Goal: Transaction & Acquisition: Purchase product/service

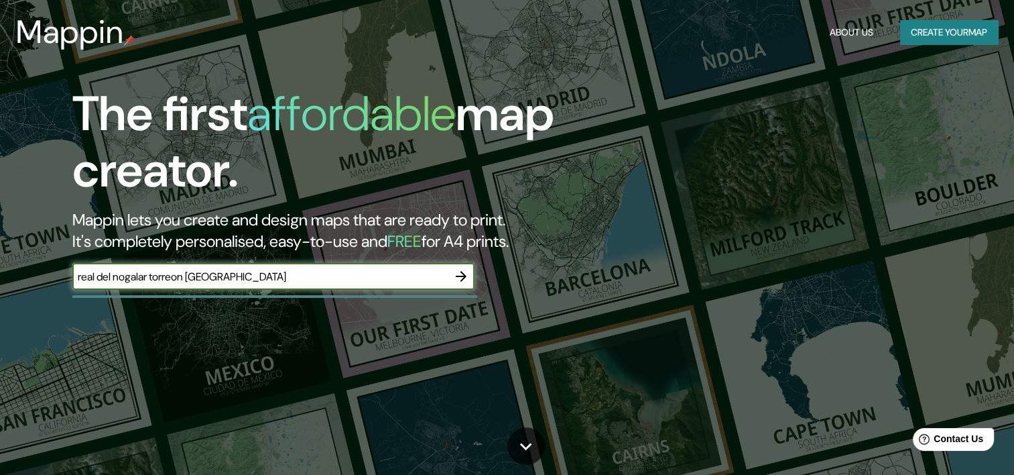
type input "real del nogalar torreon [GEOGRAPHIC_DATA]"
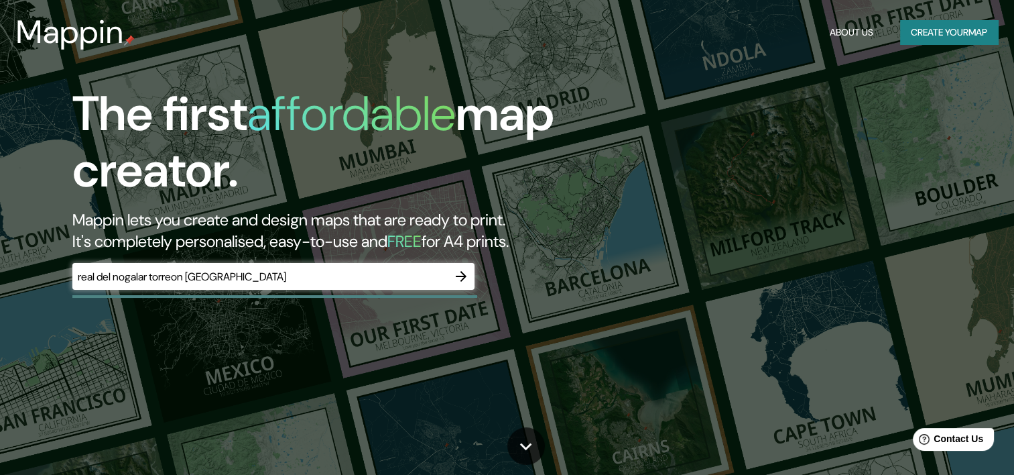
click at [415, 268] on div "real del nogalar torreon coahuila ​" at bounding box center [273, 276] width 402 height 27
drag, startPoint x: 764, startPoint y: 203, endPoint x: 626, endPoint y: 202, distance: 137.4
drag, startPoint x: 626, startPoint y: 202, endPoint x: 534, endPoint y: 356, distance: 178.9
click at [534, 356] on div "The first affordable map creator. Mappin lets you create and design maps that a…" at bounding box center [507, 237] width 1014 height 475
click at [942, 34] on button "Create your map" at bounding box center [949, 32] width 98 height 25
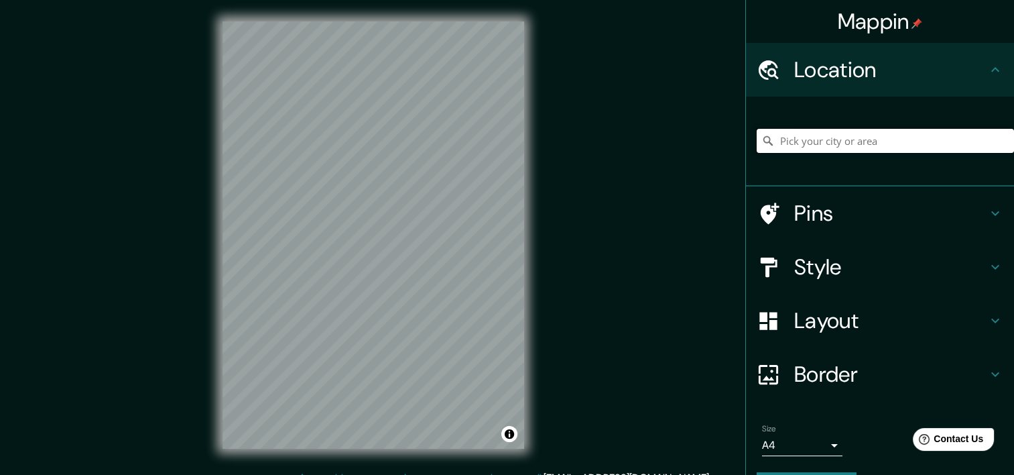
click at [828, 131] on input "Pick your city or area" at bounding box center [885, 141] width 257 height 24
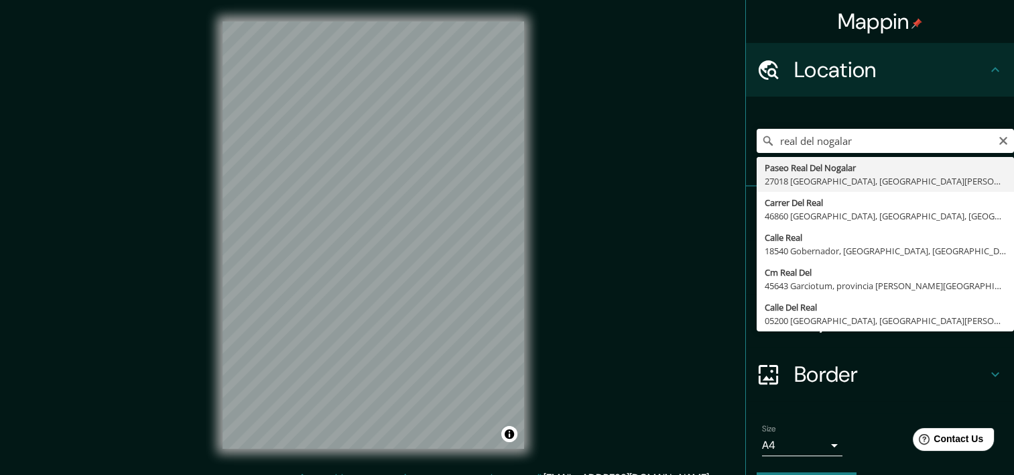
type input "Paseo Real Del Nogalar, 27018 Torreón, Coahuila de Zaragoza, México"
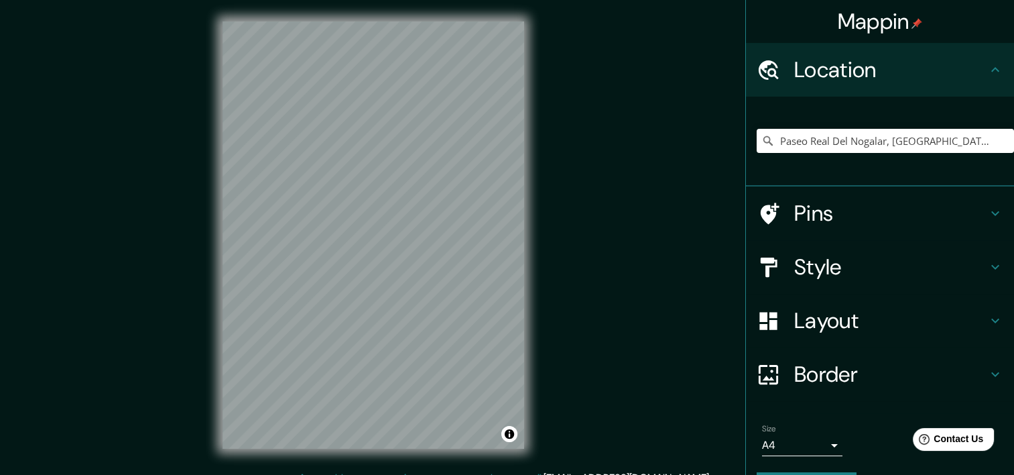
click at [992, 265] on icon at bounding box center [996, 267] width 8 height 5
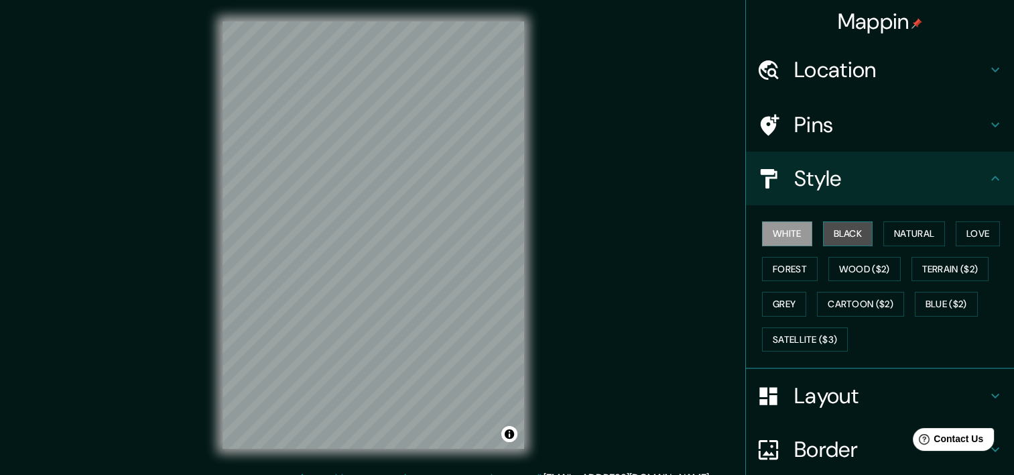
click at [847, 236] on button "Black" at bounding box center [848, 233] width 50 height 25
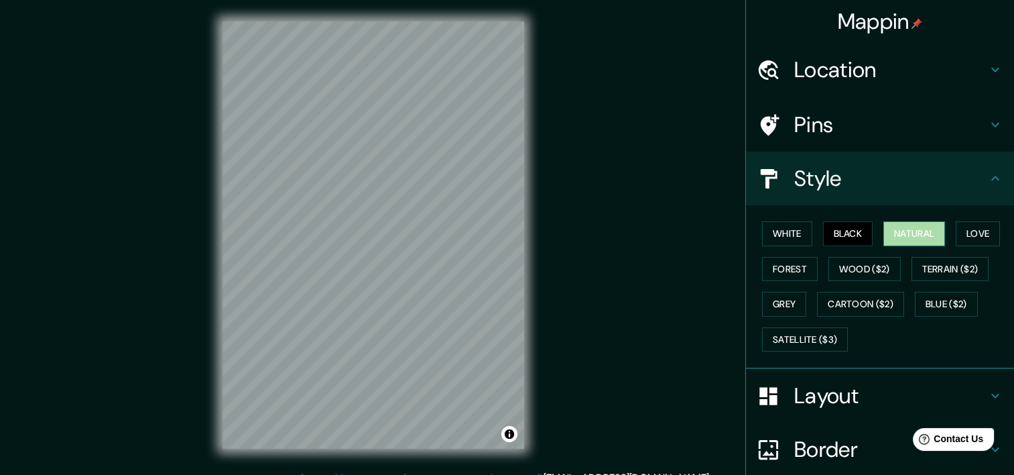
click at [900, 239] on button "Natural" at bounding box center [915, 233] width 62 height 25
click at [967, 236] on button "Love" at bounding box center [978, 233] width 44 height 25
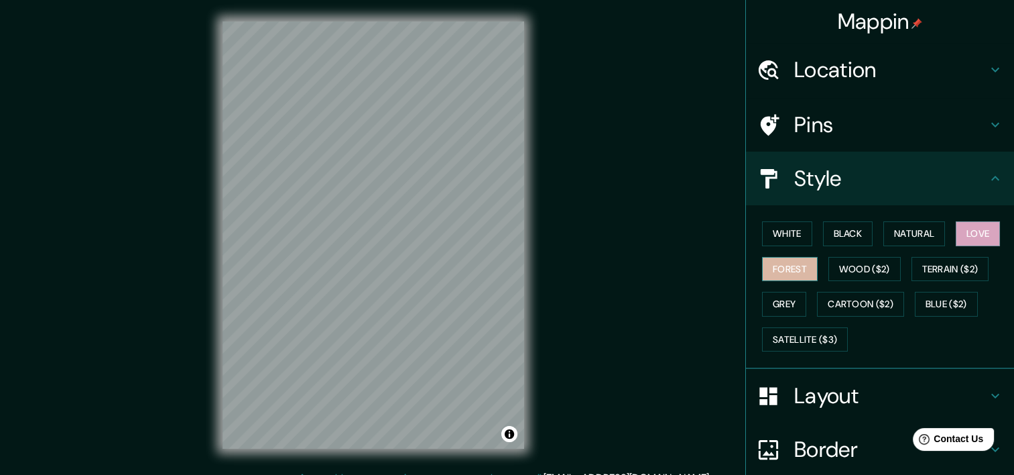
click at [804, 275] on button "Forest" at bounding box center [790, 269] width 56 height 25
click at [853, 268] on button "Wood ($2)" at bounding box center [865, 269] width 72 height 25
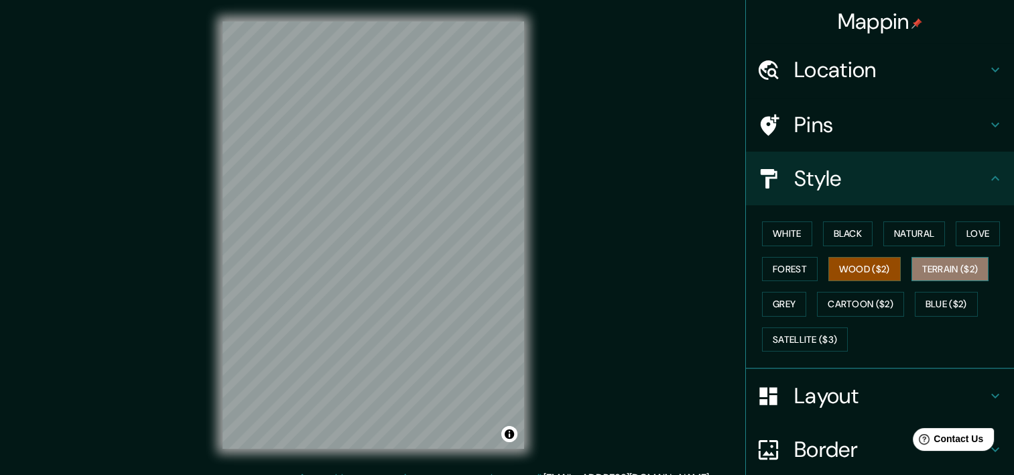
click at [923, 271] on button "Terrain ($2)" at bounding box center [951, 269] width 78 height 25
click at [858, 263] on button "Wood ($2)" at bounding box center [865, 269] width 72 height 25
click at [936, 269] on button "Terrain ($2)" at bounding box center [951, 269] width 78 height 25
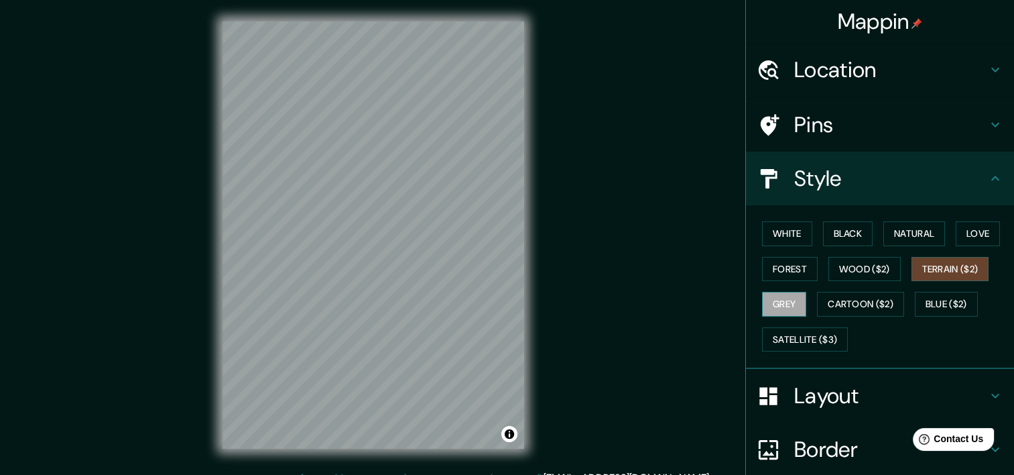
click at [782, 309] on button "Grey" at bounding box center [784, 304] width 44 height 25
click at [845, 305] on button "Cartoon ($2)" at bounding box center [860, 304] width 87 height 25
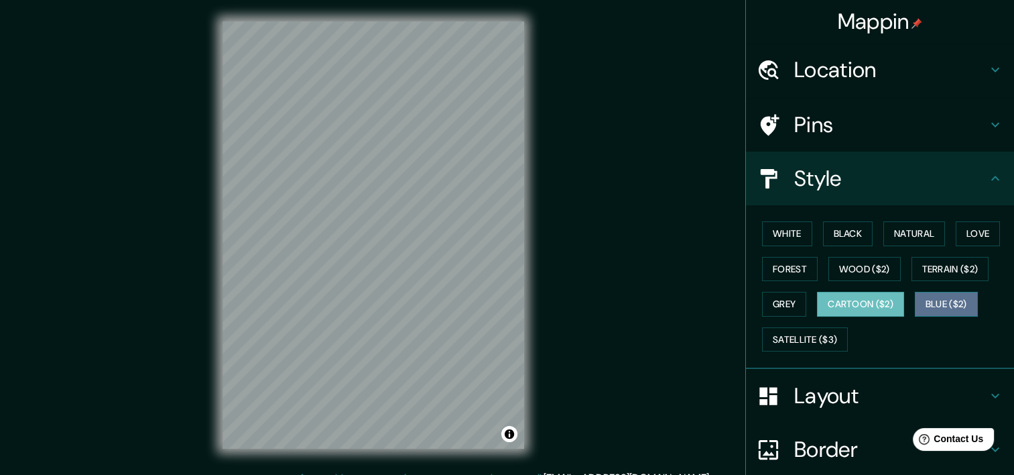
click at [931, 304] on button "Blue ($2)" at bounding box center [946, 304] width 63 height 25
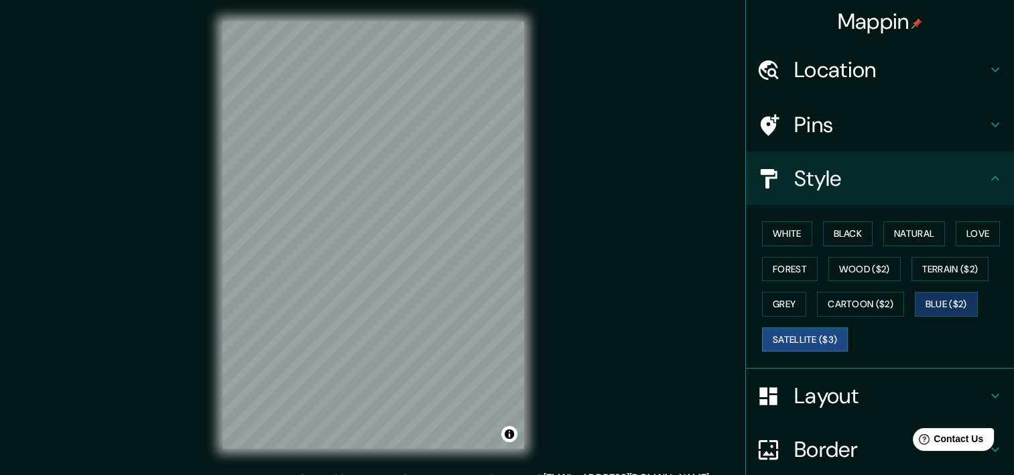
click at [803, 333] on button "Satellite ($3)" at bounding box center [805, 339] width 86 height 25
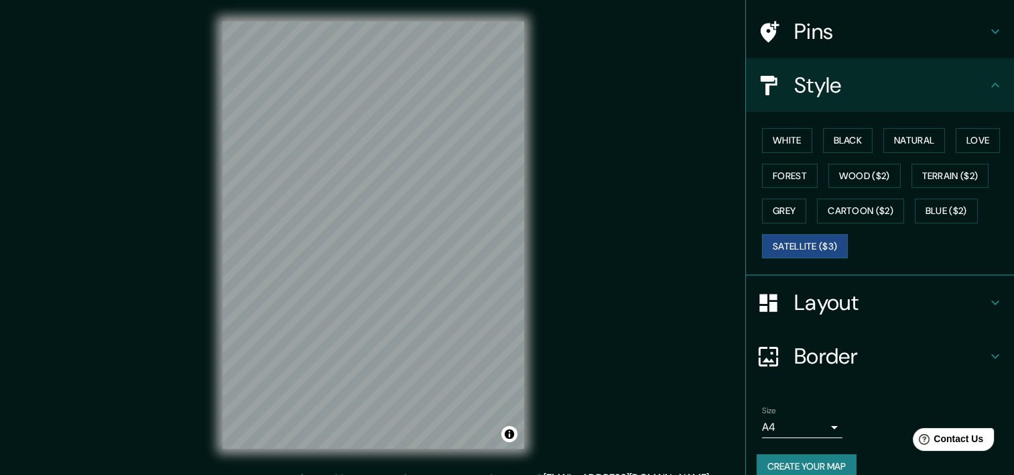
scroll to position [111, 0]
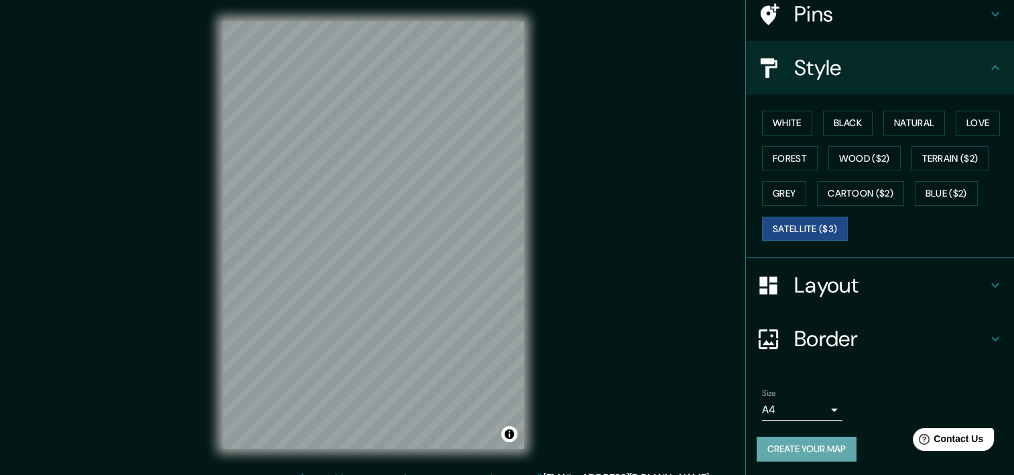
click at [803, 447] on button "Create your map" at bounding box center [807, 448] width 100 height 25
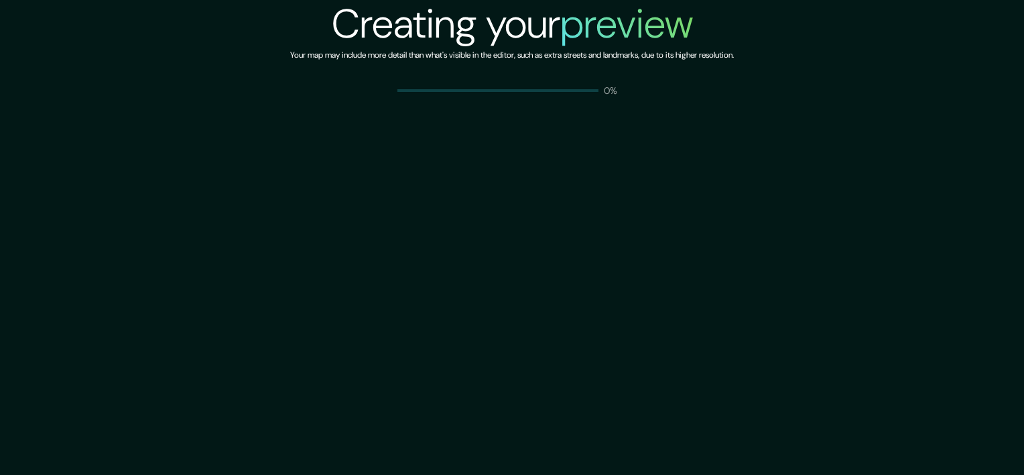
click at [437, 177] on div "Creating your preview Your map may include more detail than what's visible in t…" at bounding box center [512, 237] width 1024 height 475
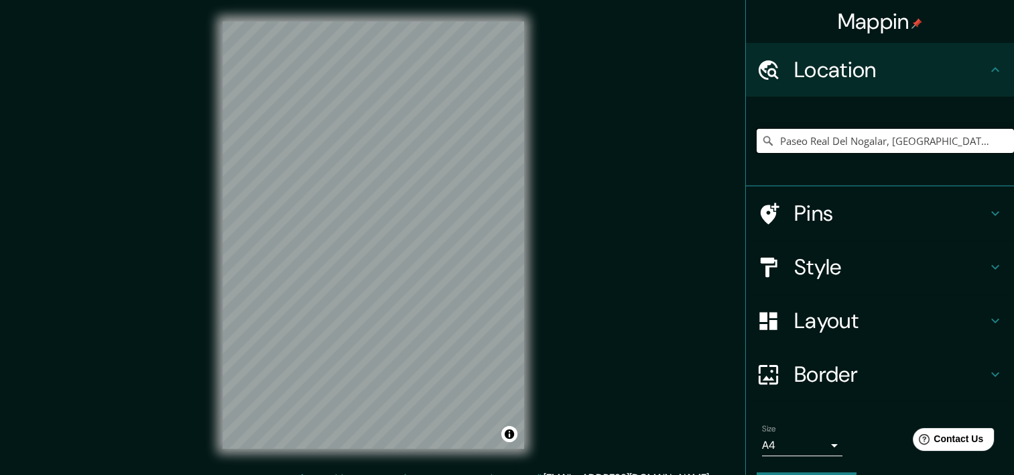
click at [810, 141] on input "Paseo Real Del Nogalar, 27018 Torreón, Coahuila de Zaragoza, México" at bounding box center [885, 141] width 257 height 24
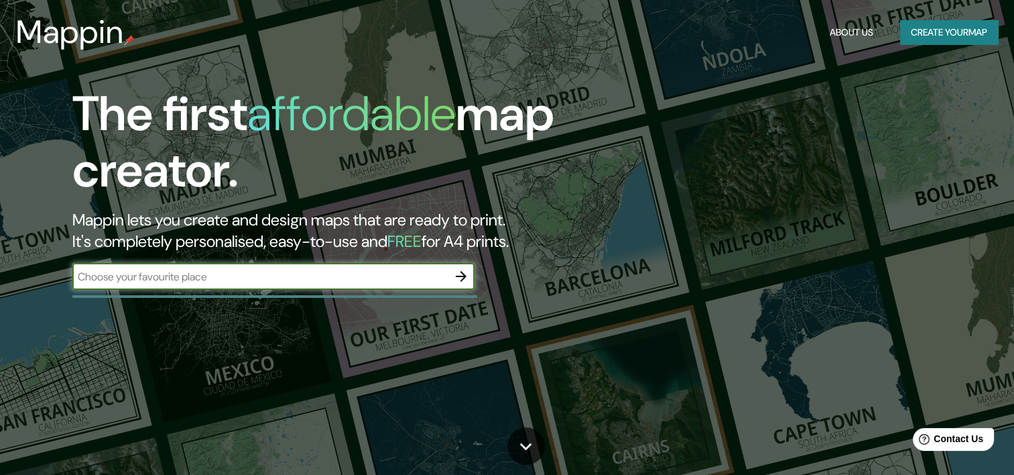
click at [958, 32] on button "Create your map" at bounding box center [949, 32] width 98 height 25
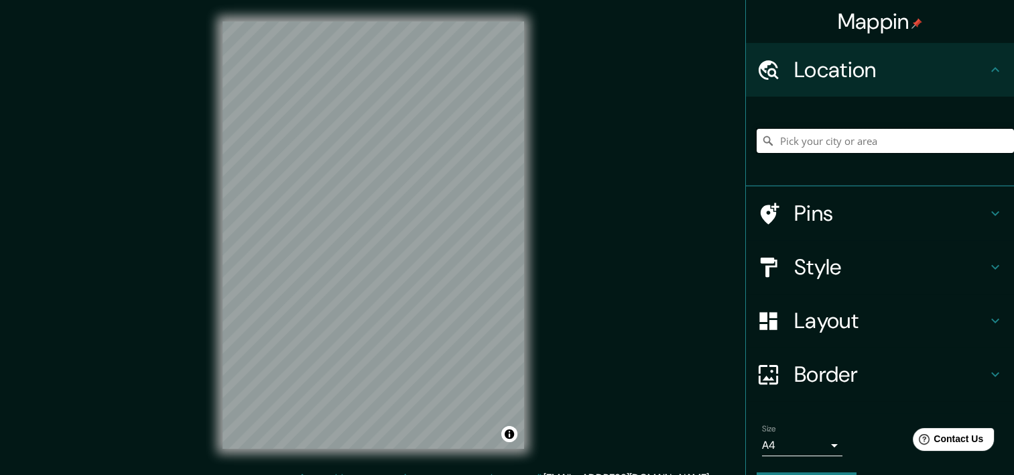
click at [815, 148] on input "Pick your city or area" at bounding box center [885, 141] width 257 height 24
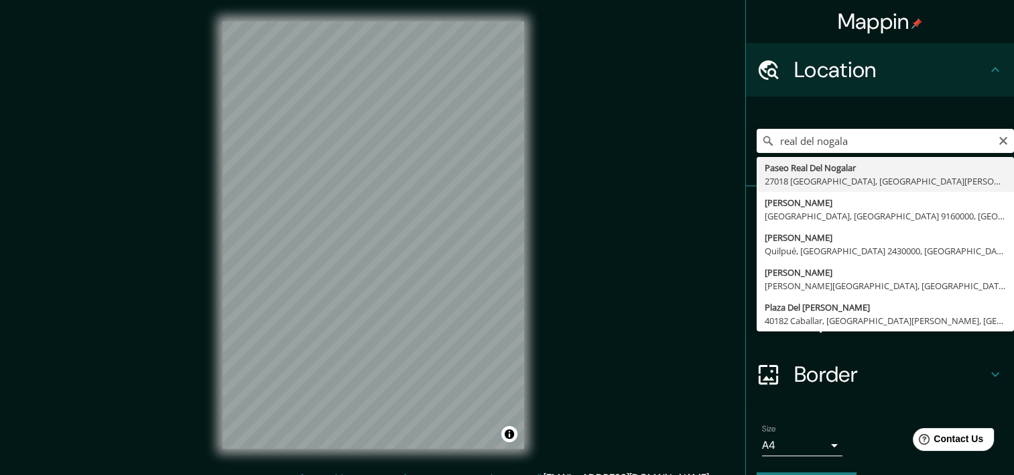
type input "Paseo Real Del Nogalar, 27018 Torreón, Coahuila de Zaragoza, México"
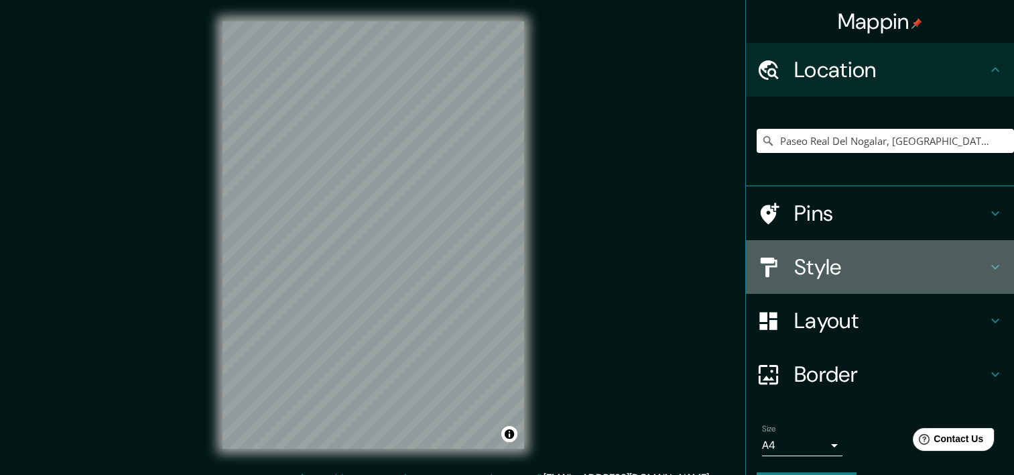
click at [988, 265] on icon at bounding box center [996, 267] width 16 height 16
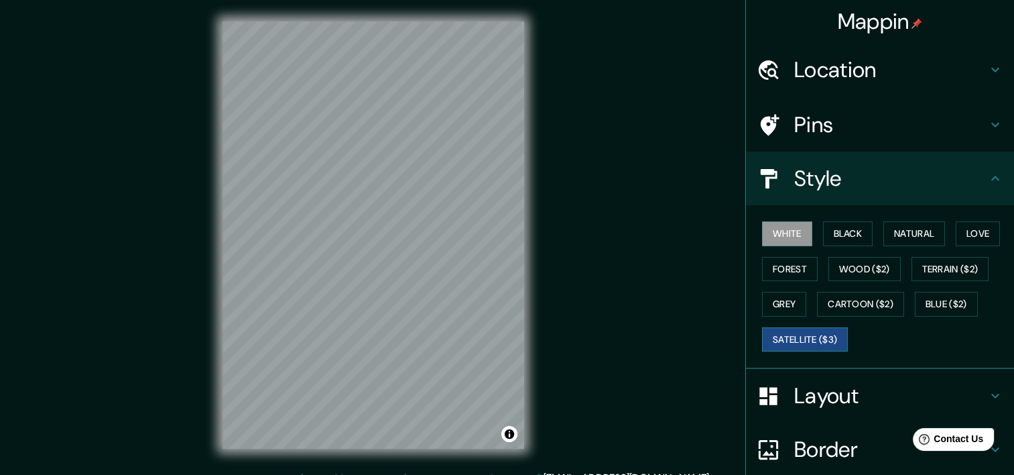
click at [816, 338] on button "Satellite ($3)" at bounding box center [805, 339] width 86 height 25
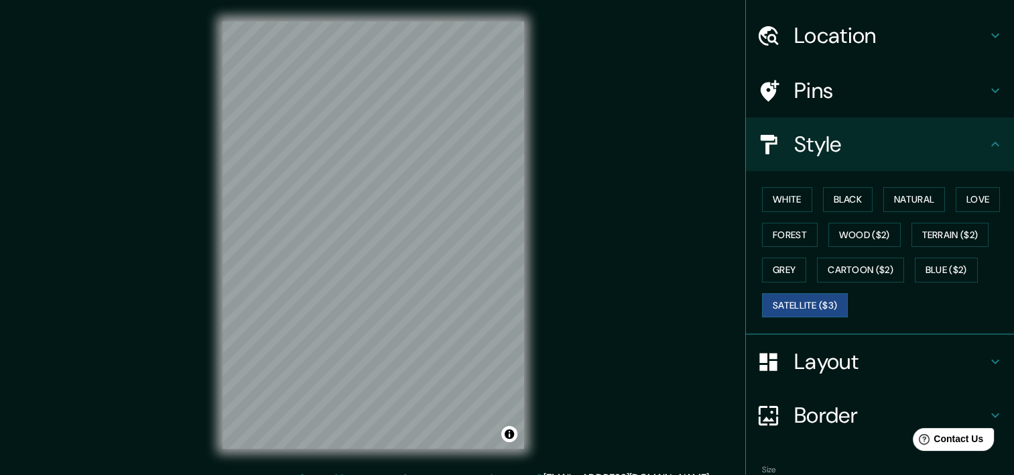
scroll to position [111, 0]
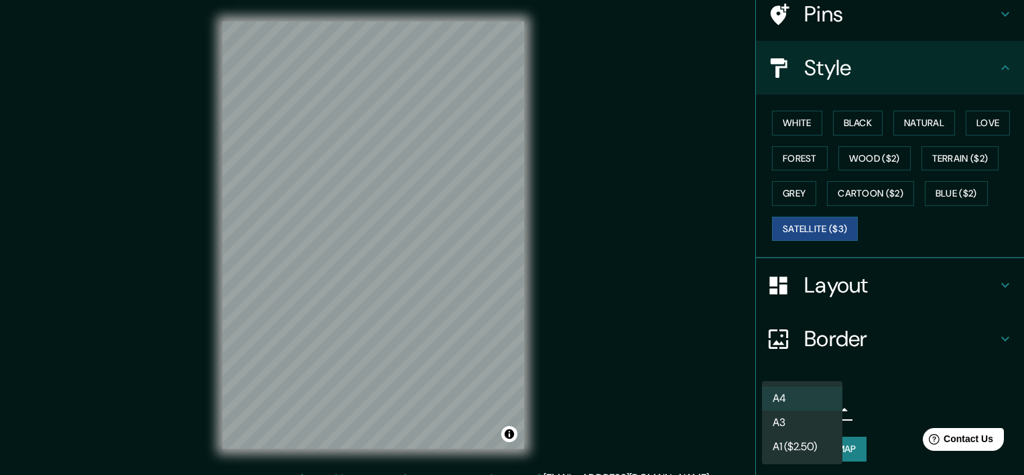
click at [829, 404] on body "Mappin Location Paseo Real Del Nogalar, 27018 Torreón, Coahuila de Zaragoza, Mé…" at bounding box center [512, 237] width 1024 height 475
click at [890, 403] on div at bounding box center [512, 237] width 1024 height 475
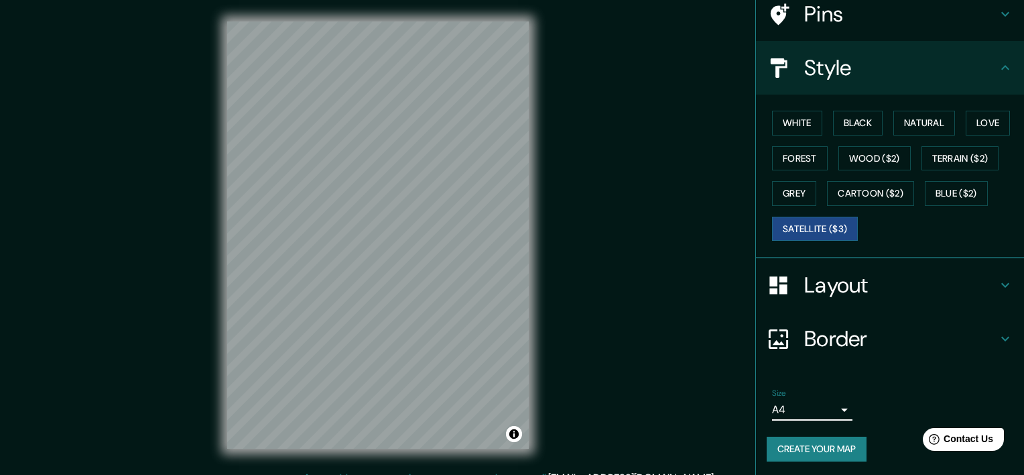
click at [823, 403] on body "Mappin Location Paseo Real Del Nogalar, 27018 Torreón, Coahuila de Zaragoza, Mé…" at bounding box center [512, 237] width 1024 height 475
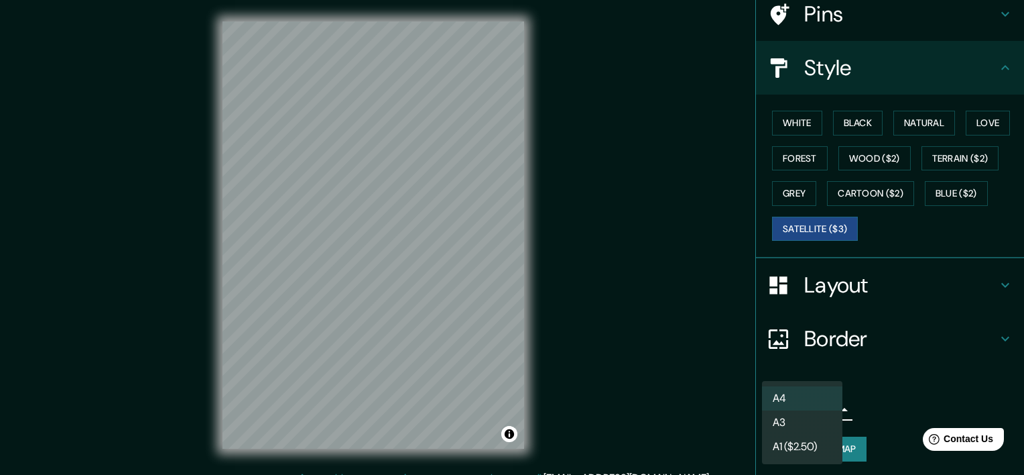
click at [801, 418] on li "A3" at bounding box center [802, 422] width 80 height 24
click at [821, 406] on body "Mappin Location Paseo Real Del Nogalar, 27018 Torreón, Coahuila de Zaragoza, Mé…" at bounding box center [512, 237] width 1024 height 475
click at [788, 396] on li "A4" at bounding box center [802, 398] width 80 height 24
type input "single"
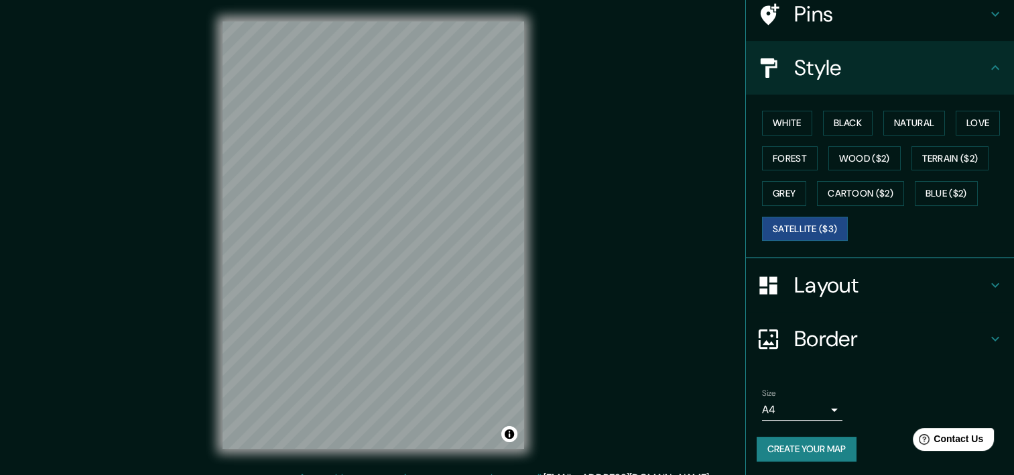
click at [802, 436] on button "Create your map" at bounding box center [807, 448] width 100 height 25
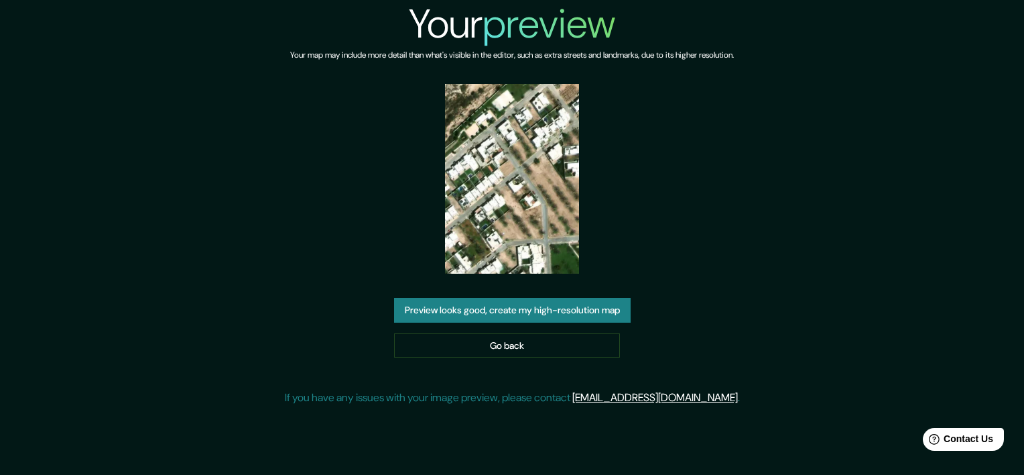
click at [567, 312] on button "Preview looks good, create my high-resolution map" at bounding box center [512, 310] width 237 height 25
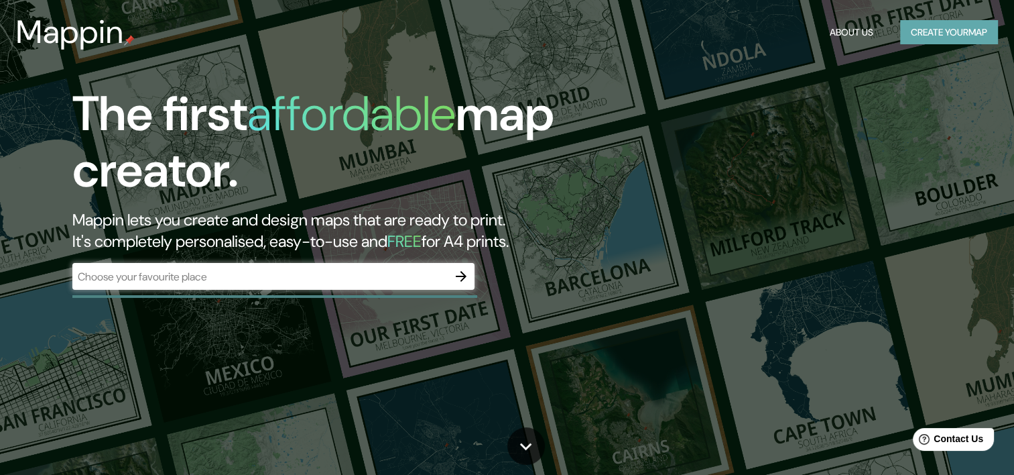
click at [949, 29] on button "Create your map" at bounding box center [949, 32] width 98 height 25
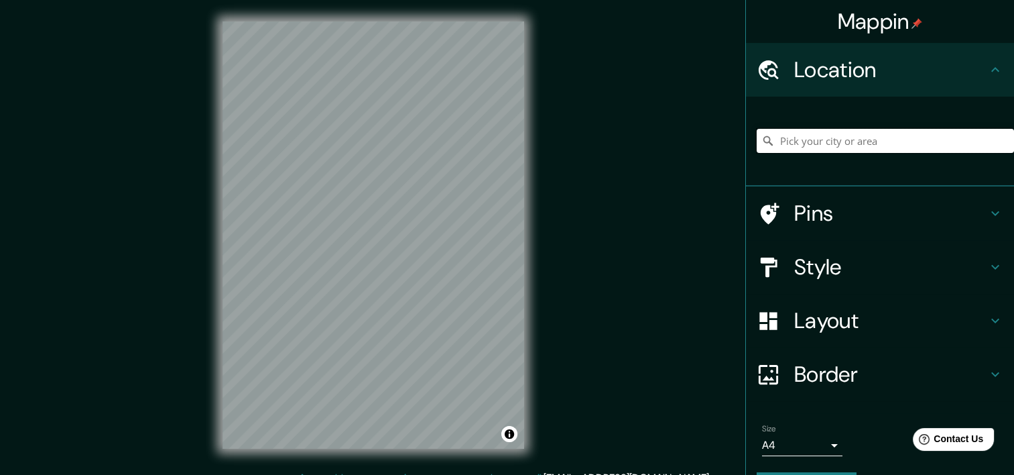
click at [842, 146] on input "Pick your city or area" at bounding box center [885, 141] width 257 height 24
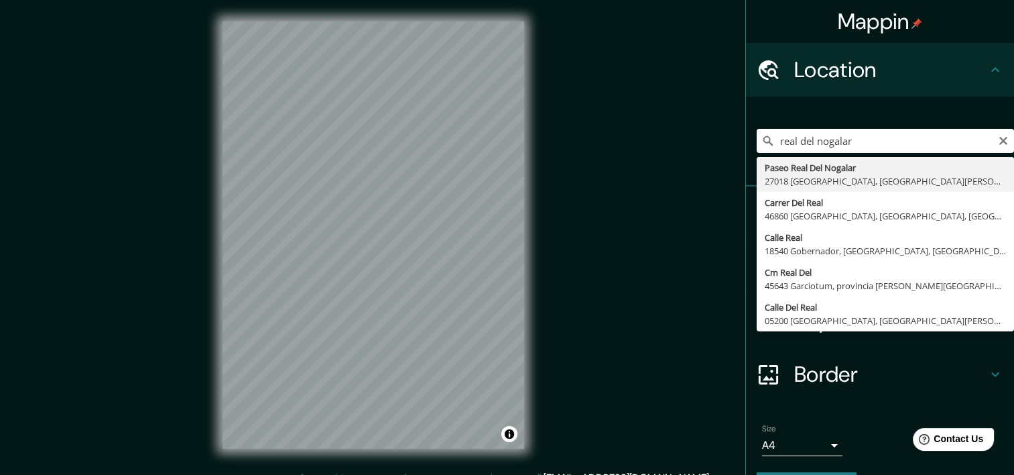
type input "Paseo Real Del Nogalar, 27018 Torreón, Coahuila de Zaragoza, México"
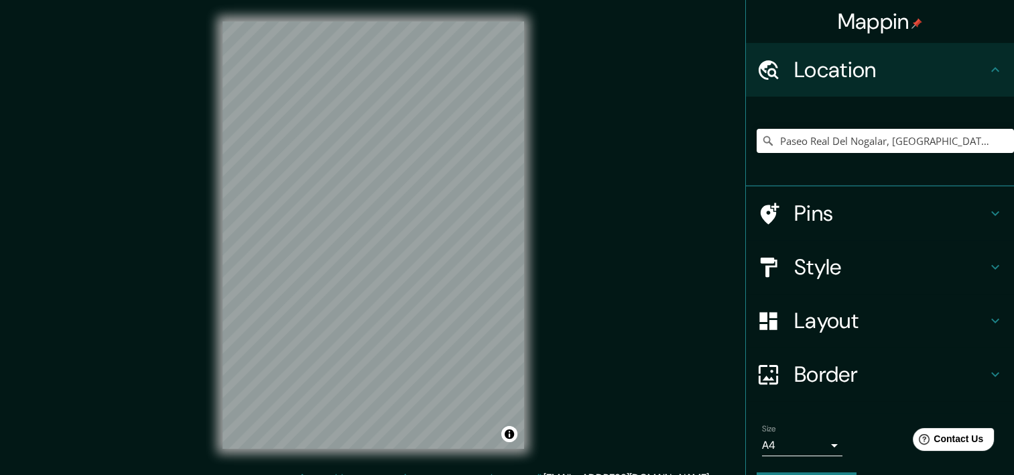
click at [988, 260] on icon at bounding box center [996, 267] width 16 height 16
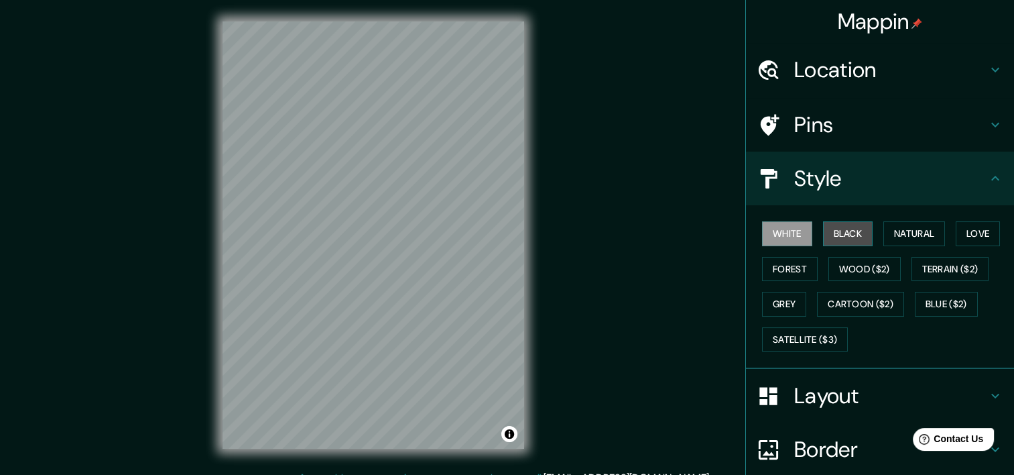
click at [838, 229] on button "Black" at bounding box center [848, 233] width 50 height 25
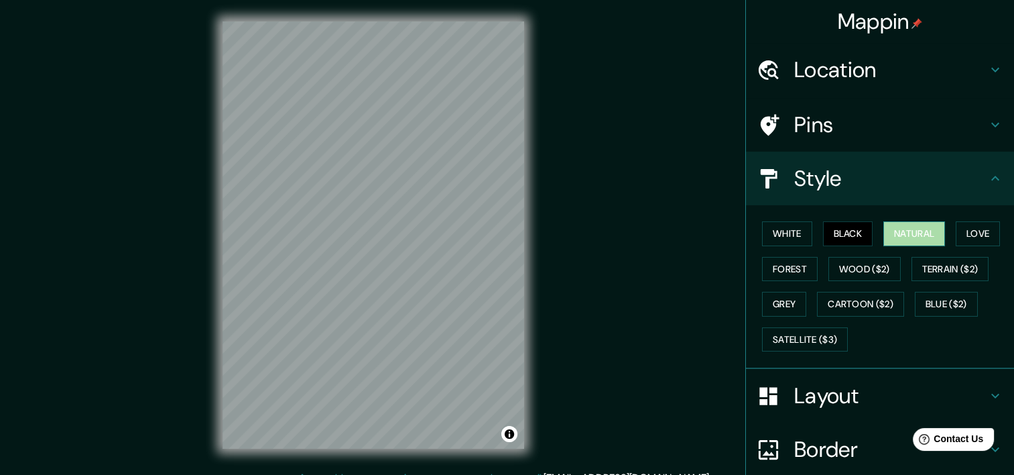
click at [888, 237] on button "Natural" at bounding box center [915, 233] width 62 height 25
click at [981, 236] on button "Love" at bounding box center [978, 233] width 44 height 25
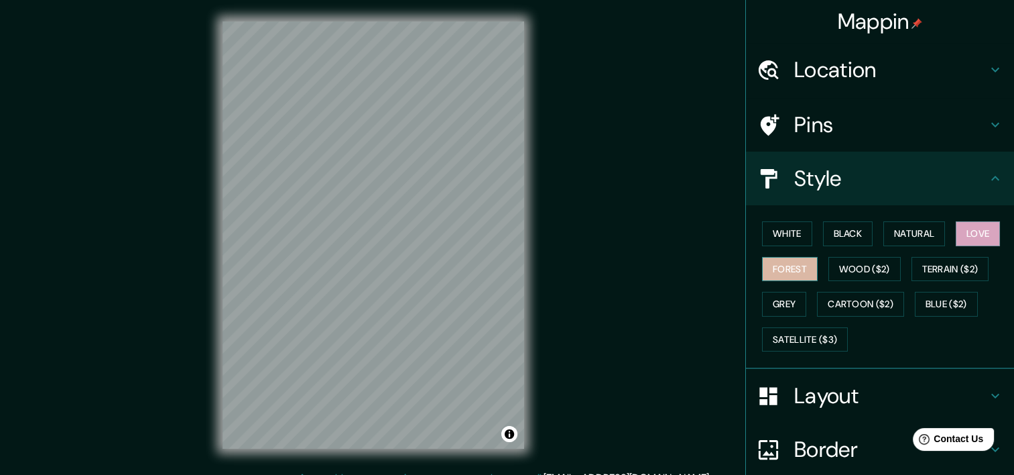
click at [796, 271] on button "Forest" at bounding box center [790, 269] width 56 height 25
click at [850, 269] on button "Wood ($2)" at bounding box center [865, 269] width 72 height 25
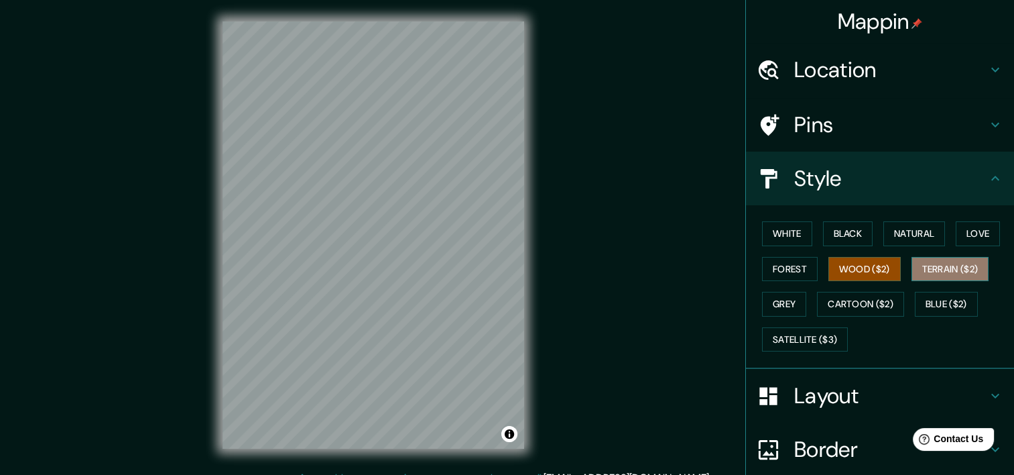
click at [922, 268] on button "Terrain ($2)" at bounding box center [951, 269] width 78 height 25
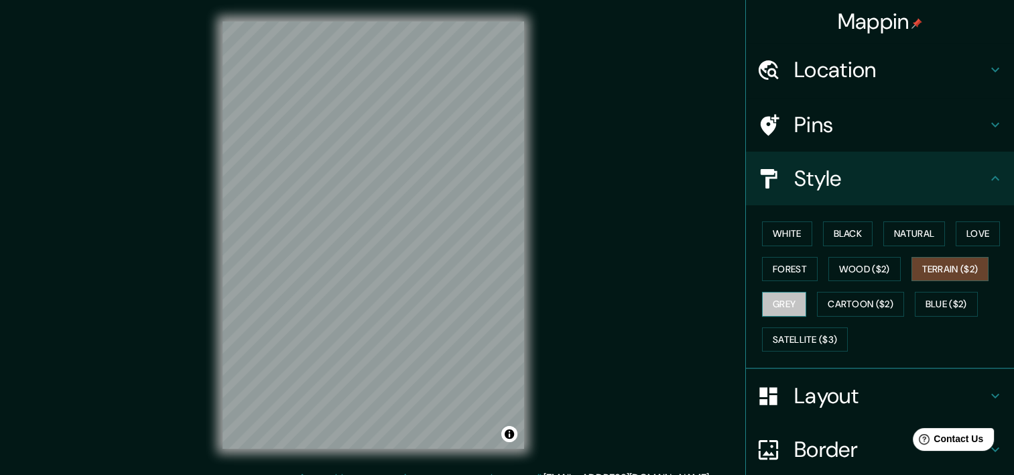
click at [777, 297] on button "Grey" at bounding box center [784, 304] width 44 height 25
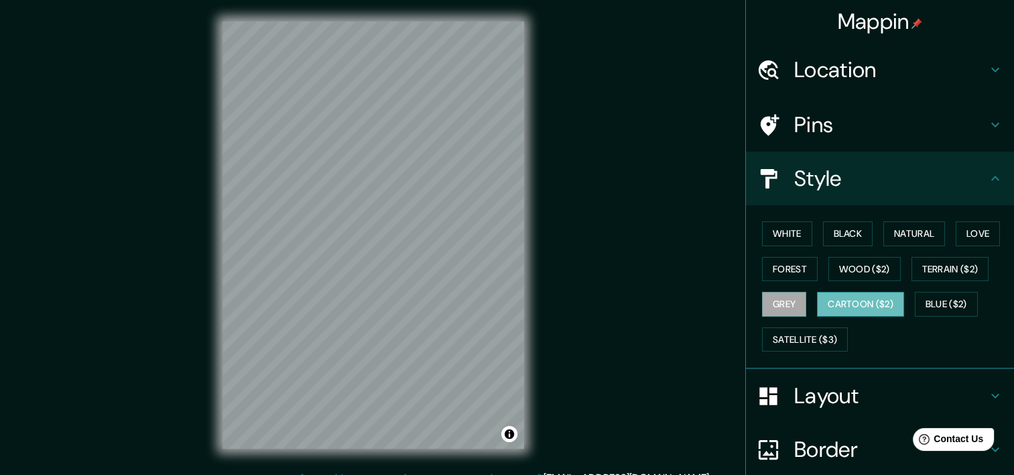
click at [829, 299] on button "Cartoon ($2)" at bounding box center [860, 304] width 87 height 25
click at [931, 298] on button "Blue ($2)" at bounding box center [946, 304] width 63 height 25
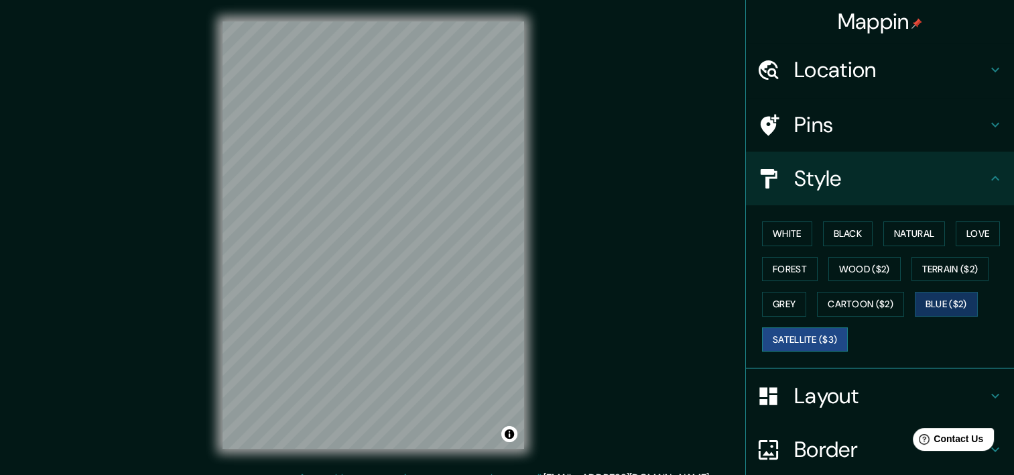
click at [802, 343] on button "Satellite ($3)" at bounding box center [805, 339] width 86 height 25
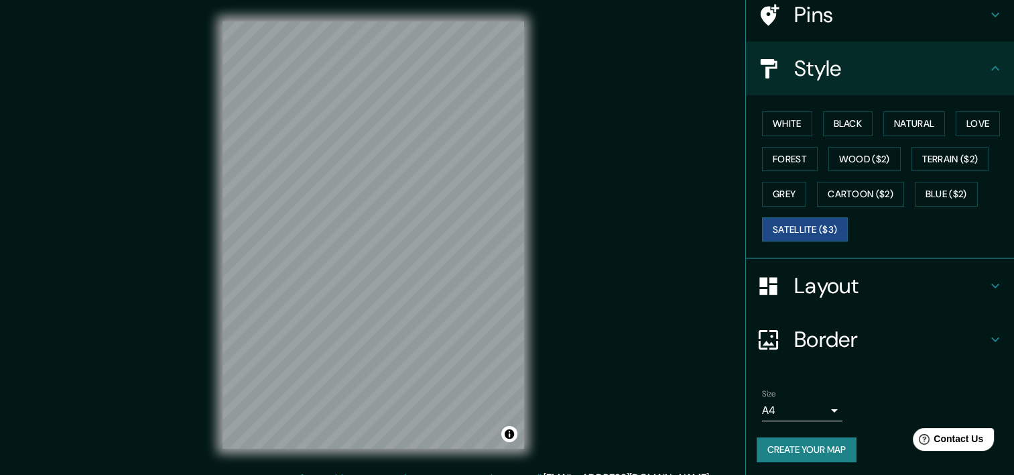
scroll to position [111, 0]
click at [913, 340] on h4 "Border" at bounding box center [890, 338] width 193 height 27
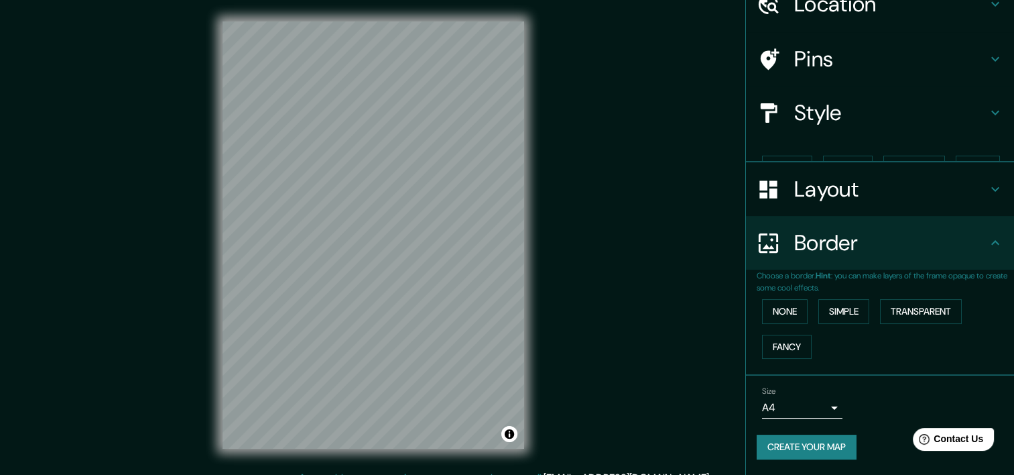
scroll to position [43, 0]
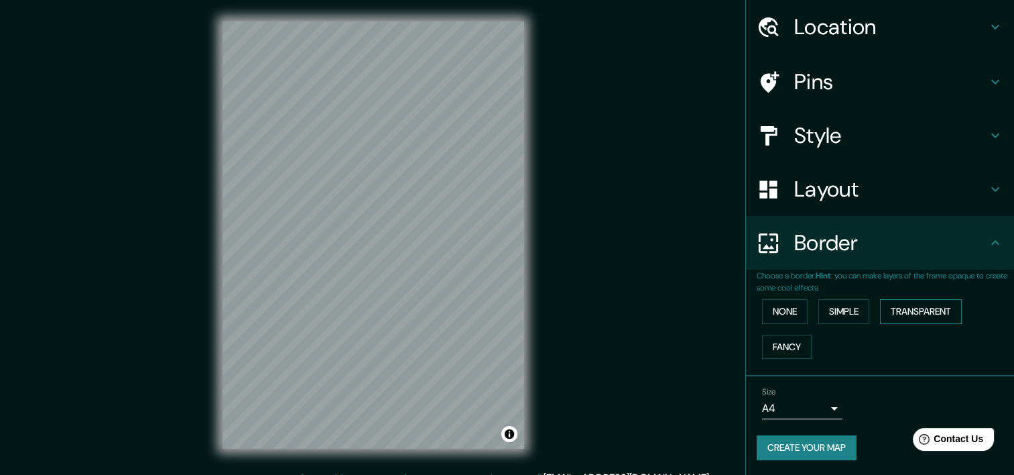
drag, startPoint x: 841, startPoint y: 310, endPoint x: 893, endPoint y: 316, distance: 52.6
click at [840, 310] on button "Simple" at bounding box center [844, 311] width 51 height 25
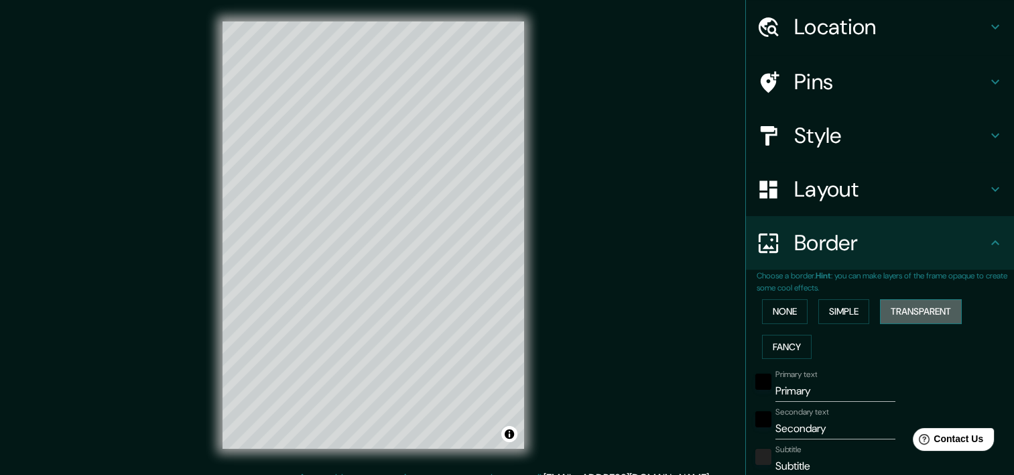
click at [896, 316] on button "Transparent" at bounding box center [921, 311] width 82 height 25
click at [787, 316] on button "None" at bounding box center [785, 311] width 46 height 25
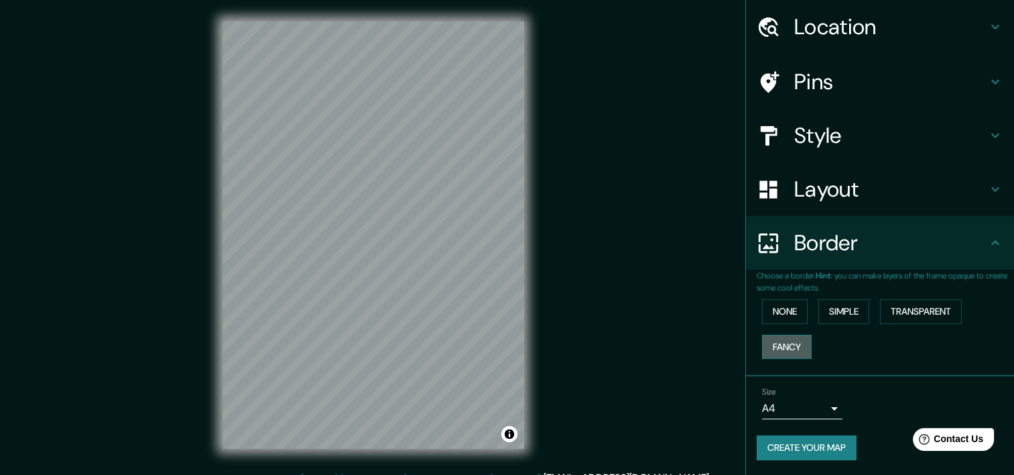
click at [784, 345] on button "Fancy" at bounding box center [787, 347] width 50 height 25
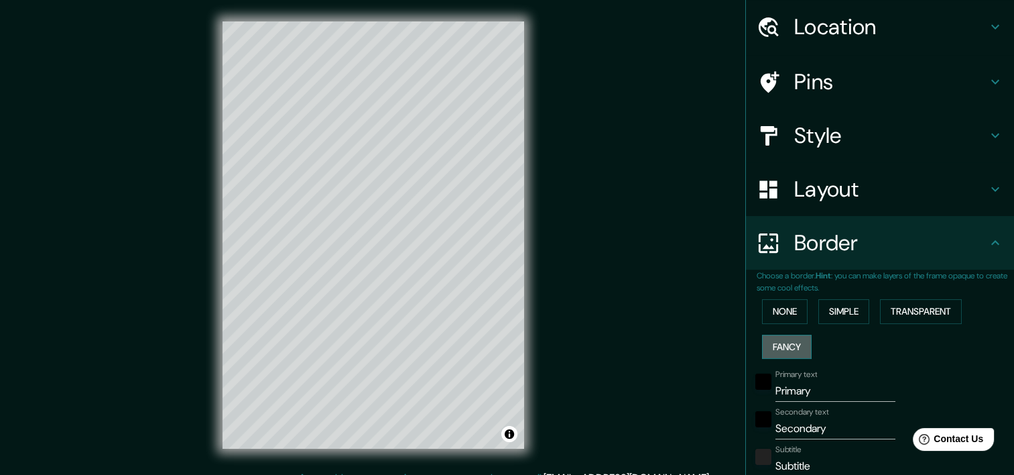
click at [784, 345] on button "Fancy" at bounding box center [787, 347] width 50 height 25
click at [780, 314] on button "None" at bounding box center [785, 311] width 46 height 25
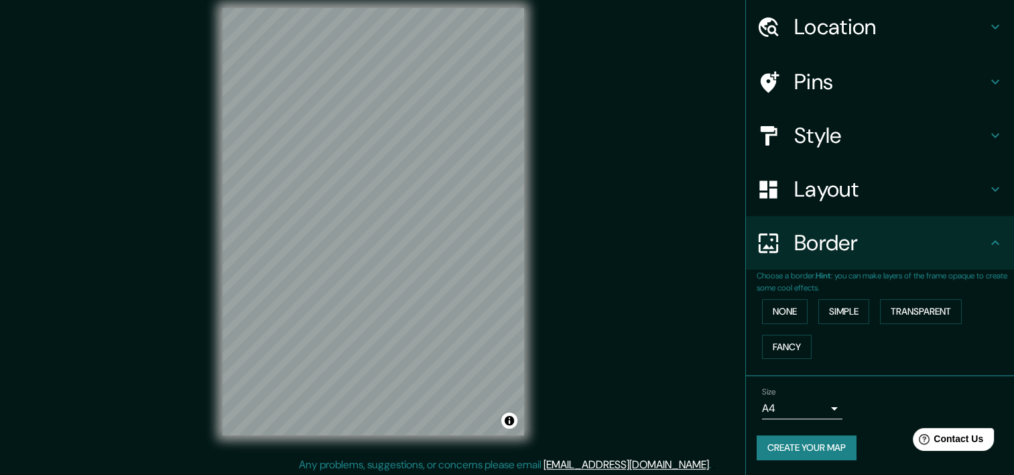
scroll to position [17, 0]
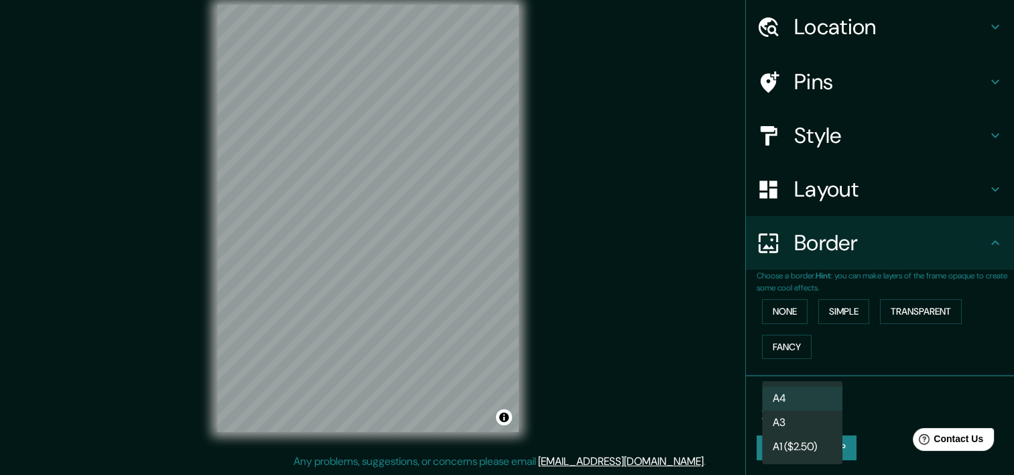
click at [826, 406] on body "Mappin Location Paseo Real Del Nogalar, 27018 Torreón, Coahuila de Zaragoza, Mé…" at bounding box center [507, 220] width 1014 height 475
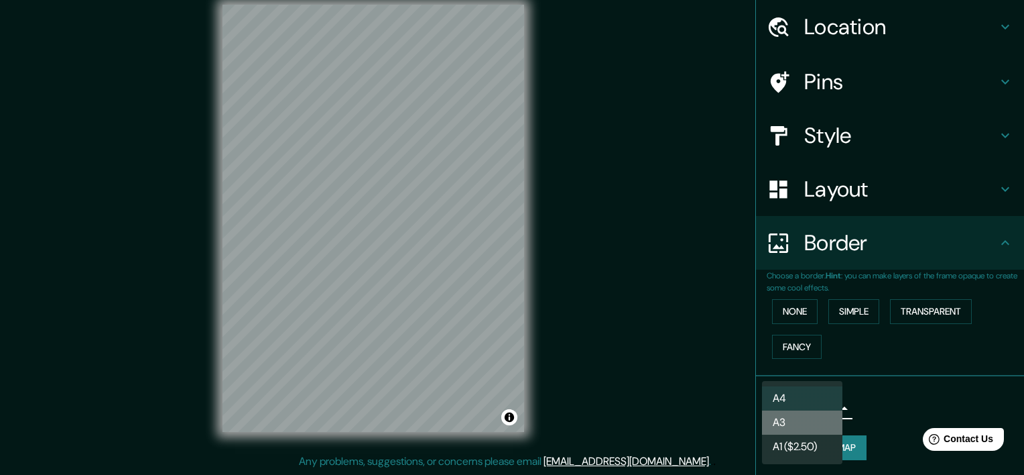
click at [799, 430] on li "A3" at bounding box center [802, 422] width 80 height 24
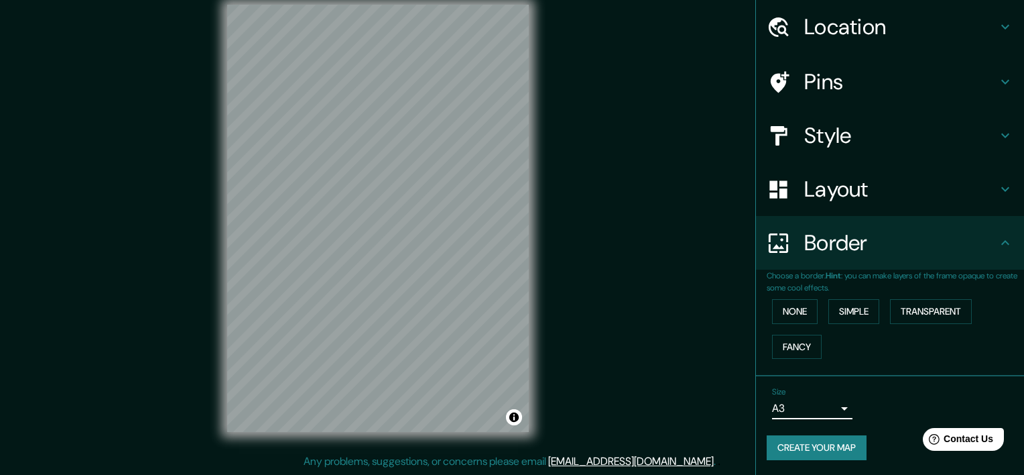
click at [820, 412] on body "Mappin Location Paseo Real Del Nogalar, 27018 Torreón, Coahuila de Zaragoza, Mé…" at bounding box center [512, 220] width 1024 height 475
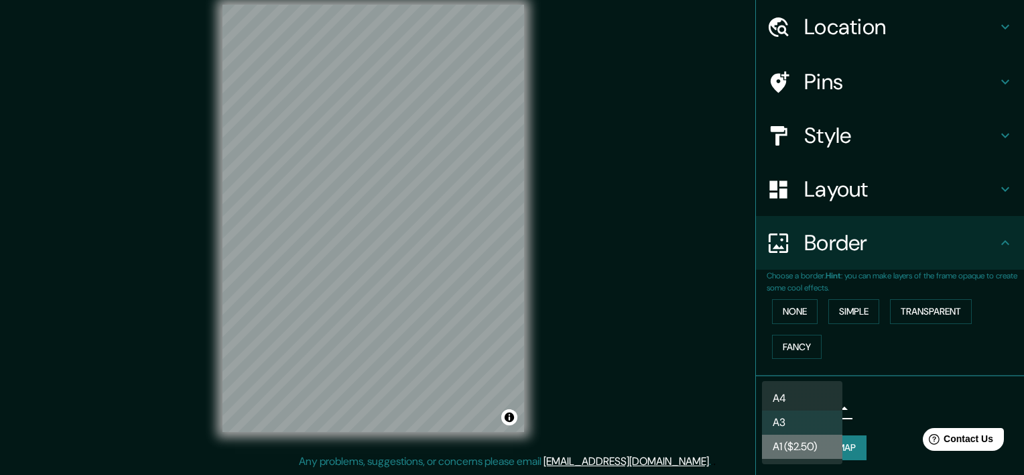
click at [813, 440] on li "A1 ($2.50)" at bounding box center [802, 446] width 80 height 24
click at [826, 403] on body "Mappin Location Paseo Real Del Nogalar, 27018 Torreón, Coahuila de Zaragoza, Mé…" at bounding box center [512, 220] width 1024 height 475
click at [805, 404] on li "A4" at bounding box center [802, 398] width 80 height 24
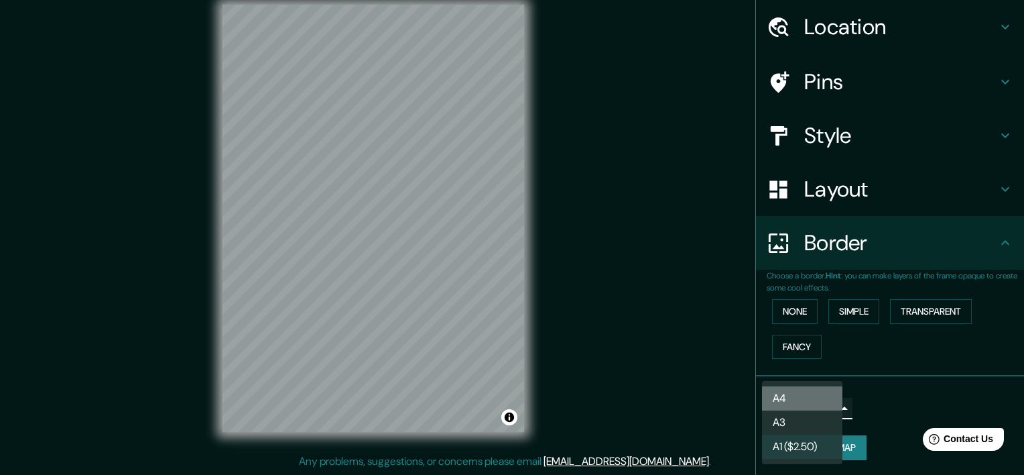
type input "single"
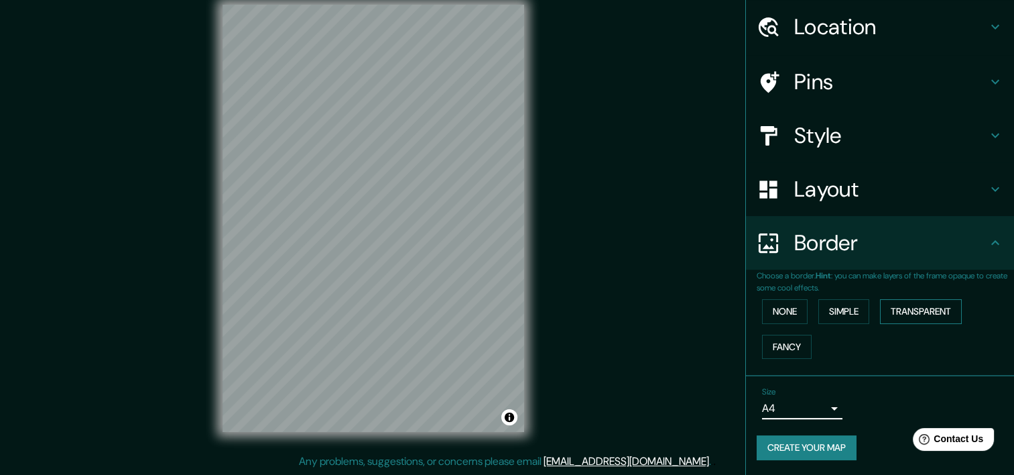
click at [884, 312] on button "Transparent" at bounding box center [921, 311] width 82 height 25
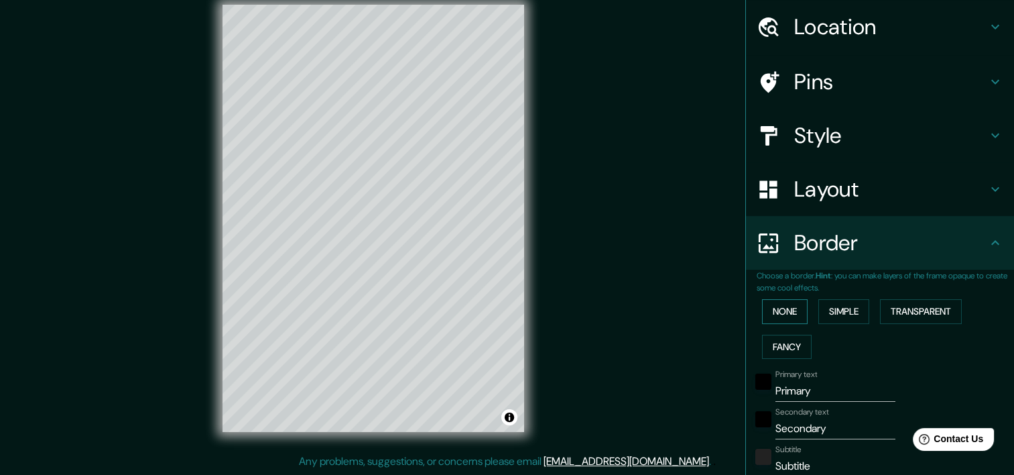
click at [796, 315] on button "None" at bounding box center [785, 311] width 46 height 25
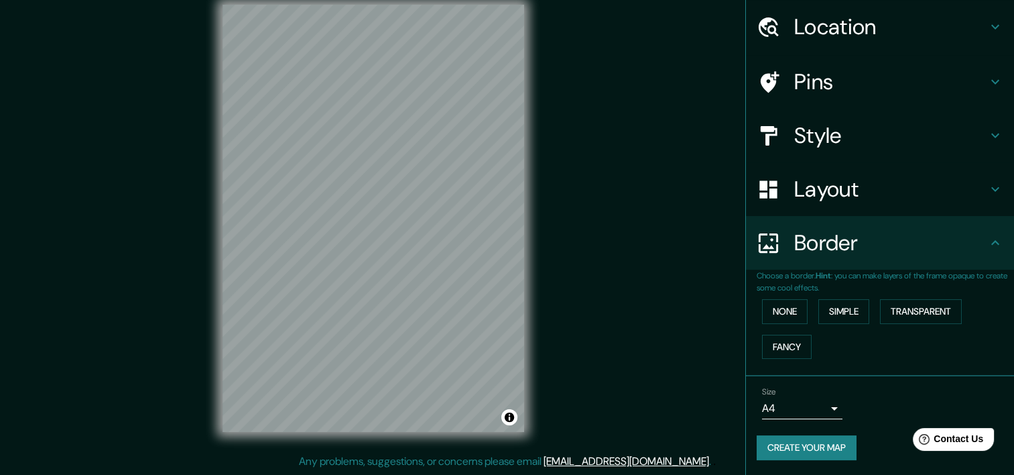
scroll to position [0, 0]
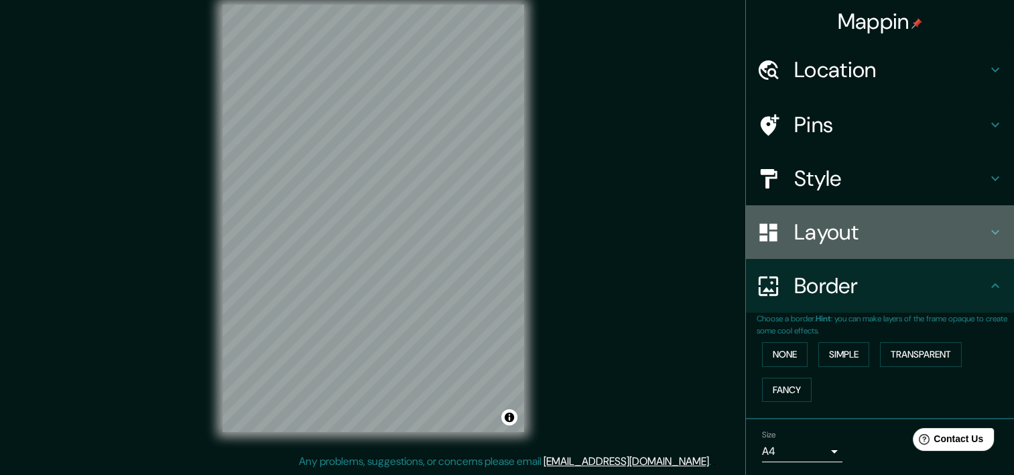
click at [976, 235] on div "Layout" at bounding box center [880, 232] width 268 height 54
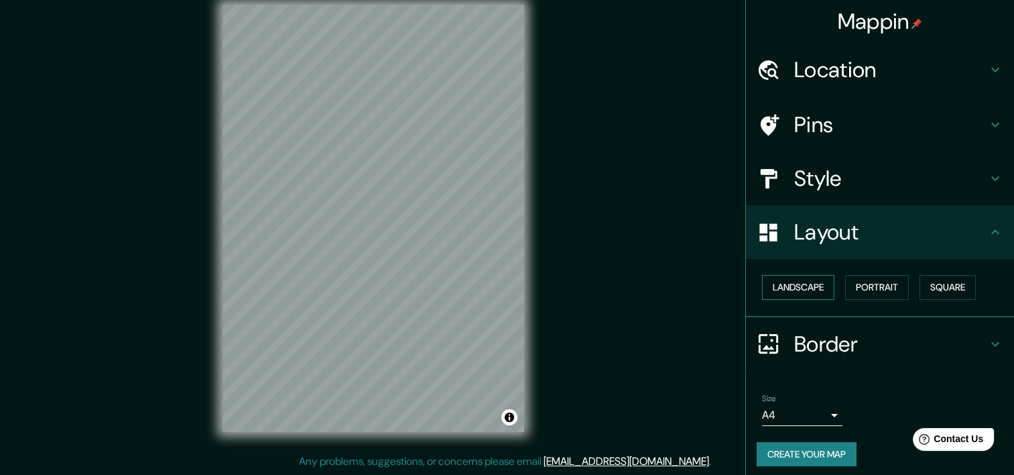
click at [783, 286] on button "Landscape" at bounding box center [798, 287] width 72 height 25
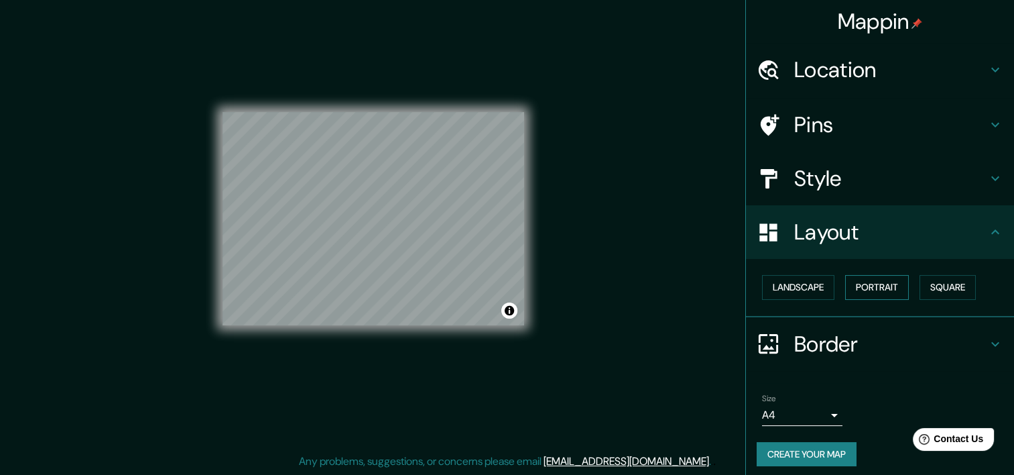
click at [859, 284] on button "Portrait" at bounding box center [877, 287] width 64 height 25
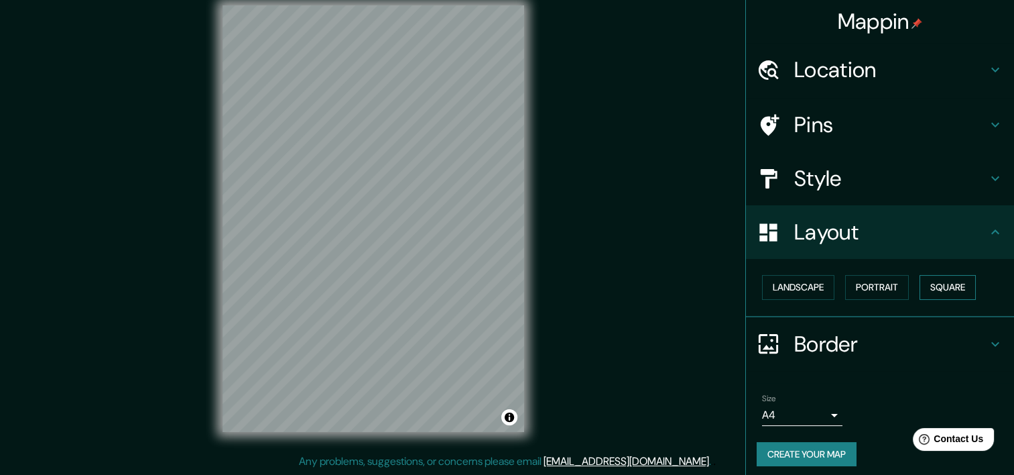
click at [923, 287] on button "Square" at bounding box center [948, 287] width 56 height 25
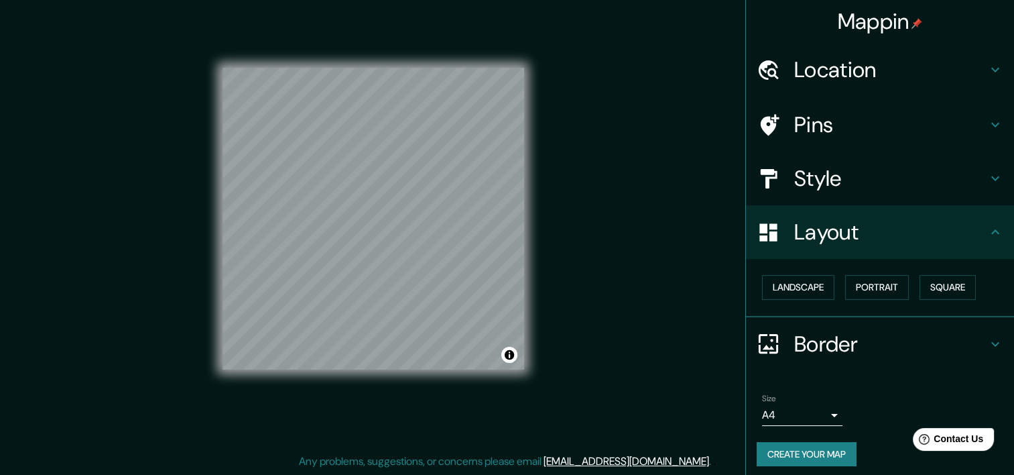
click at [988, 180] on icon at bounding box center [996, 178] width 16 height 16
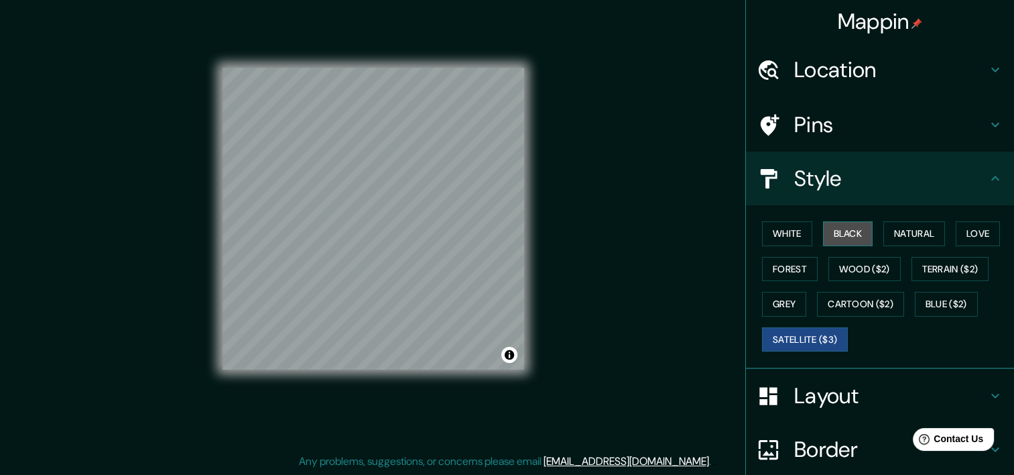
click at [852, 221] on button "Black" at bounding box center [848, 233] width 50 height 25
click at [811, 232] on div "White Black Natural Love Forest Wood ($2) Terrain ($2) Grey Cartoon ($2) Blue (…" at bounding box center [885, 286] width 257 height 141
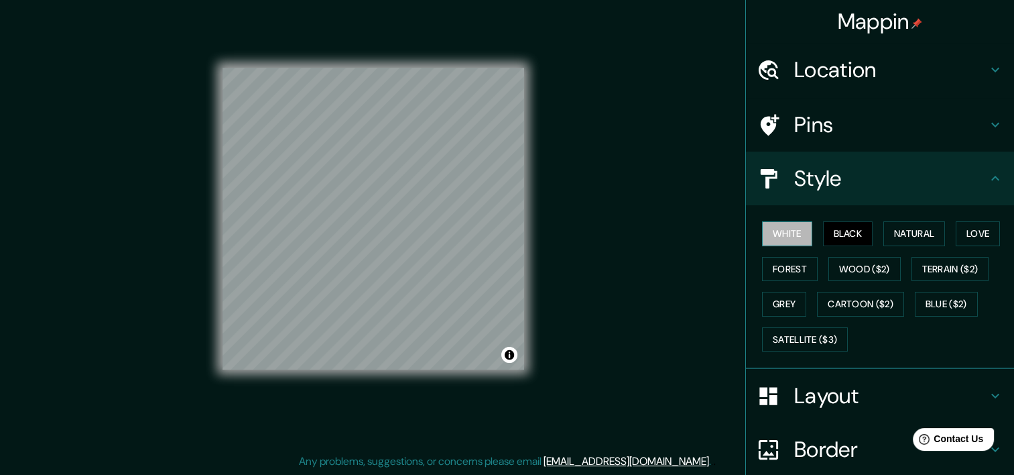
click at [772, 233] on button "White" at bounding box center [787, 233] width 50 height 25
drag, startPoint x: 892, startPoint y: 231, endPoint x: 848, endPoint y: 231, distance: 44.3
click at [891, 231] on button "Natural" at bounding box center [915, 233] width 62 height 25
